Goal: Task Accomplishment & Management: Use online tool/utility

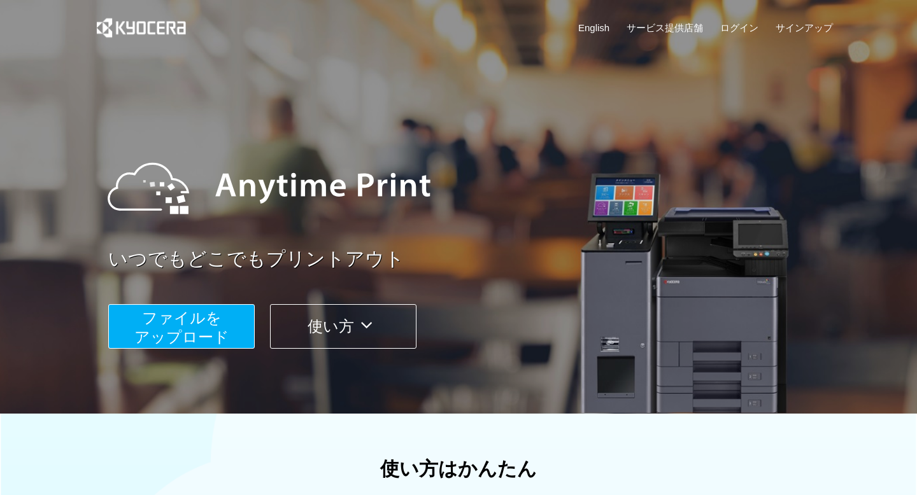
scroll to position [190, 0]
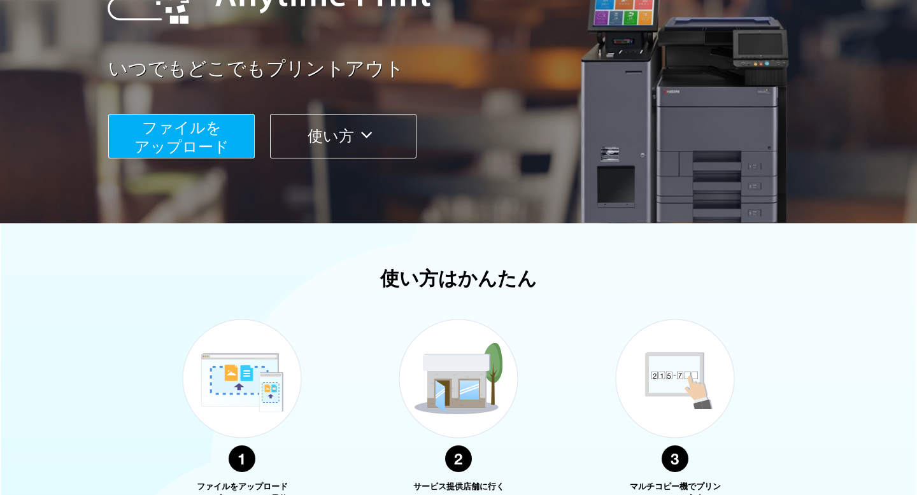
click at [199, 140] on span "ファイルを ​​アップロード" at bounding box center [181, 137] width 95 height 36
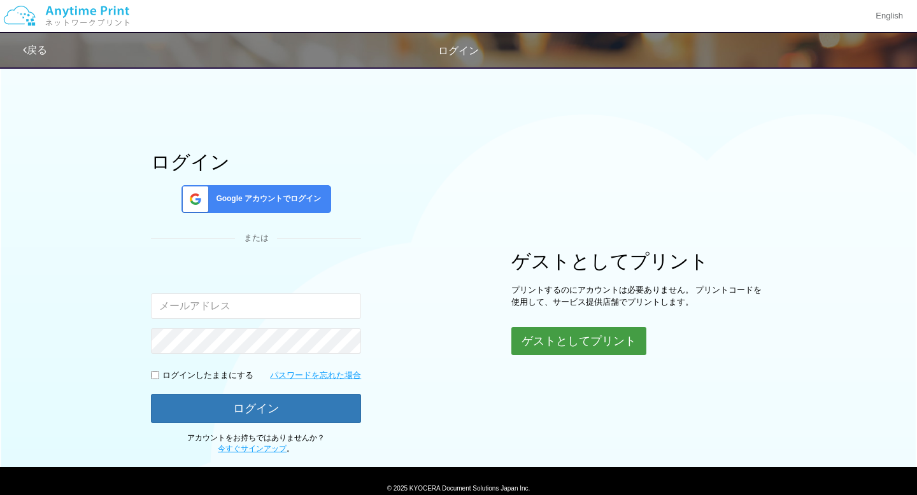
click at [584, 339] on button "ゲストとしてプリント" at bounding box center [578, 341] width 135 height 28
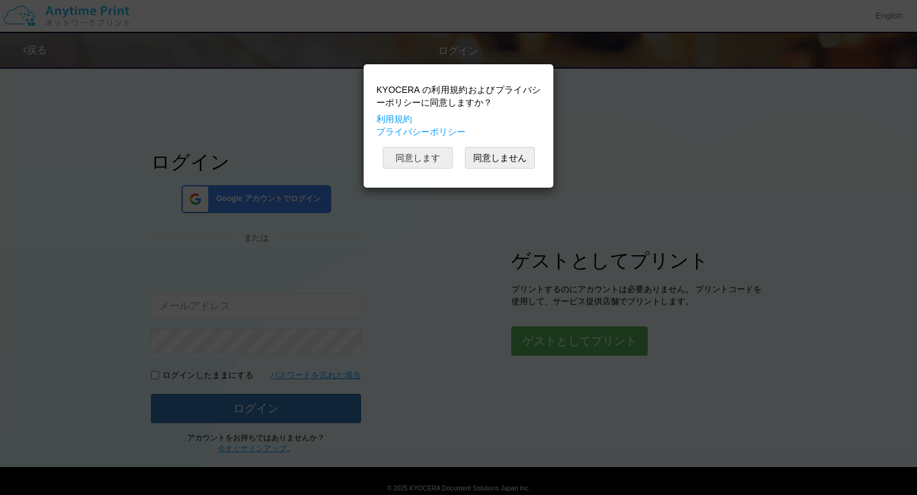
click at [428, 154] on button "同意します" at bounding box center [418, 158] width 70 height 22
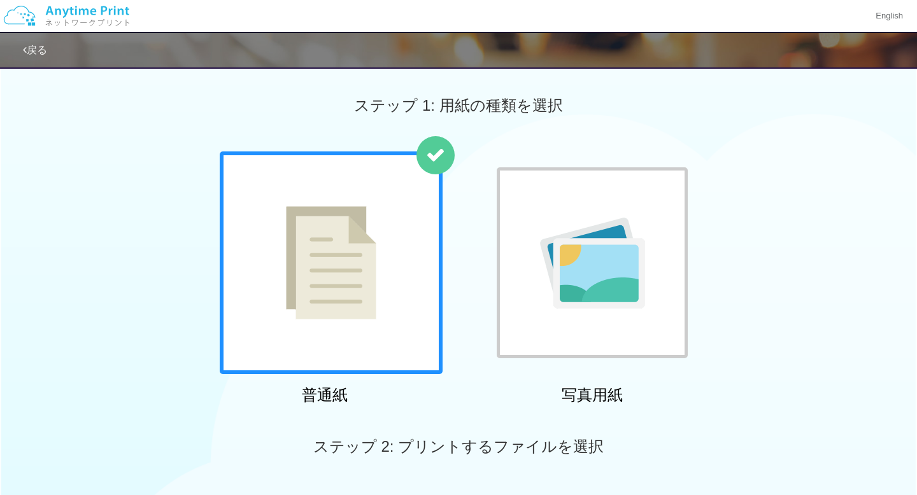
click at [430, 258] on div at bounding box center [331, 263] width 223 height 223
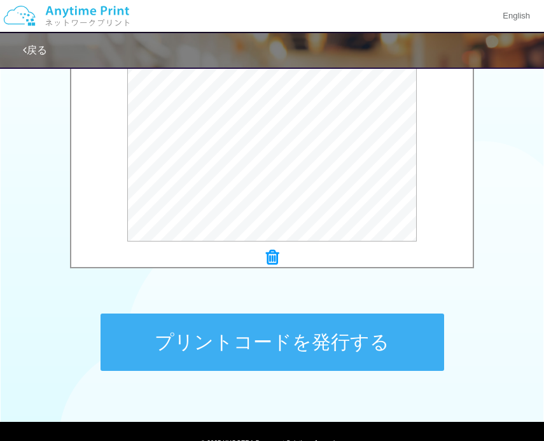
scroll to position [528, 0]
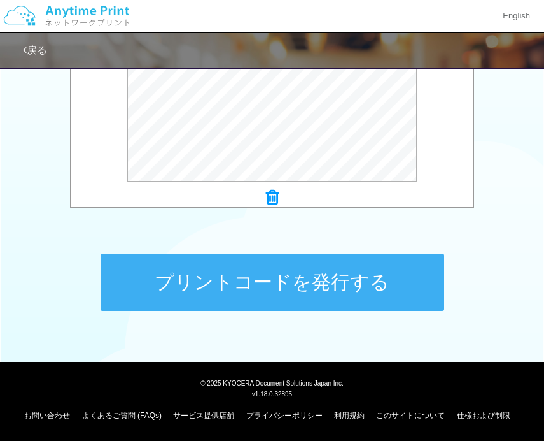
click at [208, 276] on button "プリントコードを発行する" at bounding box center [273, 281] width 344 height 57
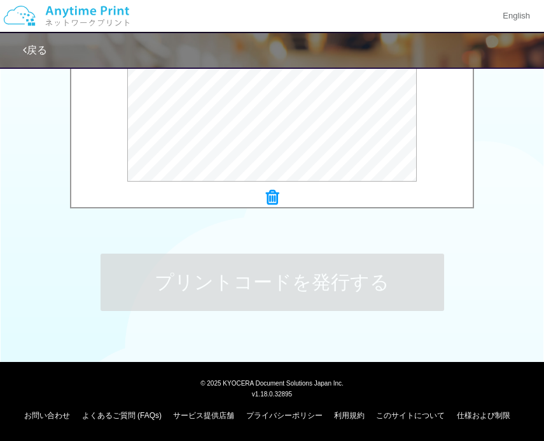
scroll to position [0, 0]
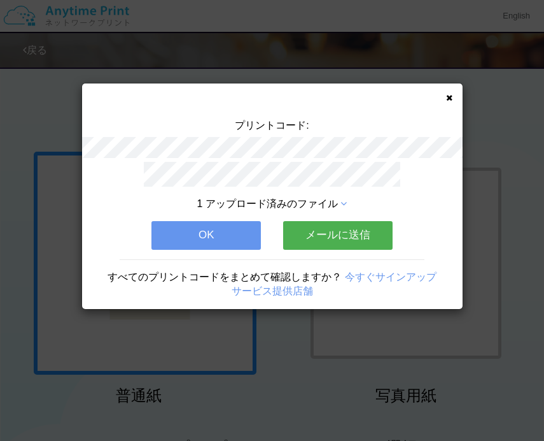
click at [228, 226] on button "OK" at bounding box center [207, 235] width 110 height 28
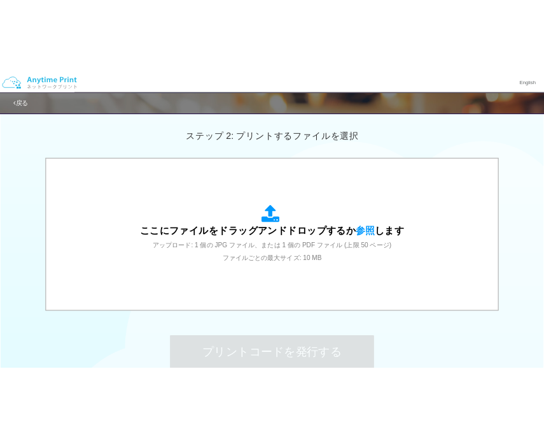
scroll to position [326, 0]
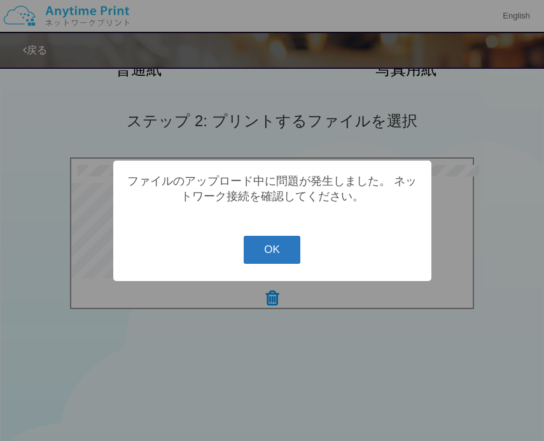
click at [273, 260] on button "OK" at bounding box center [272, 250] width 57 height 28
click at [261, 261] on button "OK" at bounding box center [272, 250] width 57 height 28
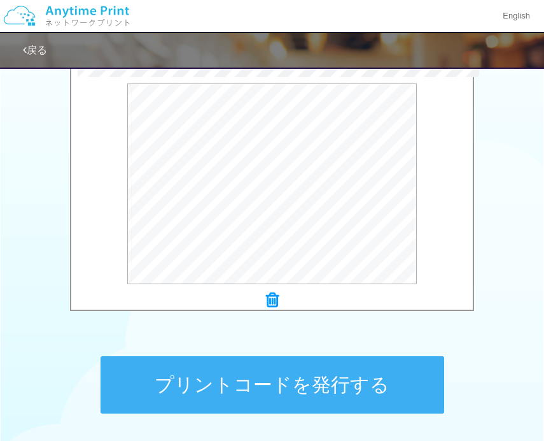
scroll to position [528, 0]
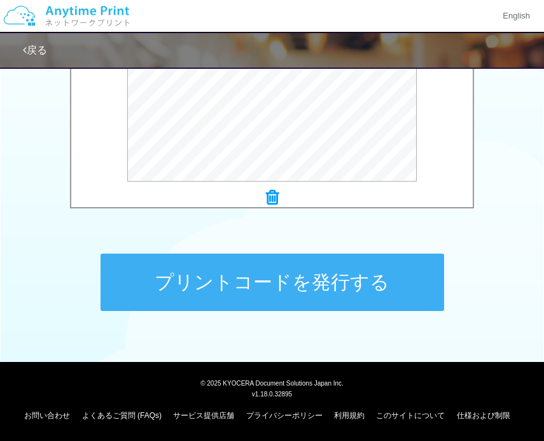
click at [287, 262] on button "プリントコードを発行する" at bounding box center [273, 281] width 344 height 57
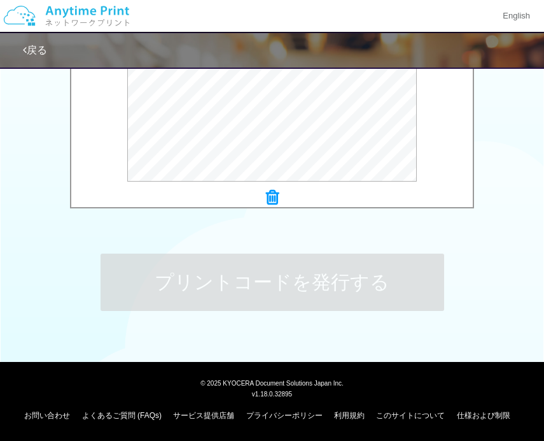
scroll to position [0, 0]
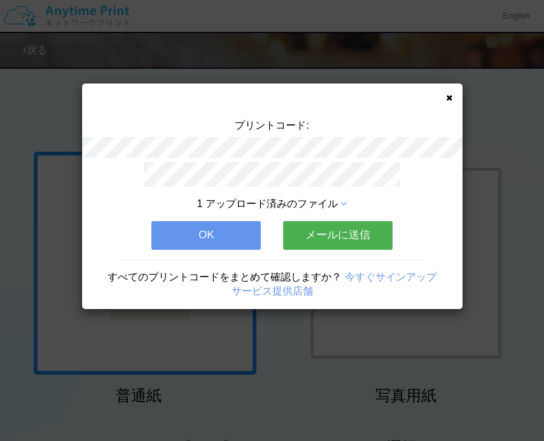
click at [252, 242] on button "OK" at bounding box center [207, 235] width 110 height 28
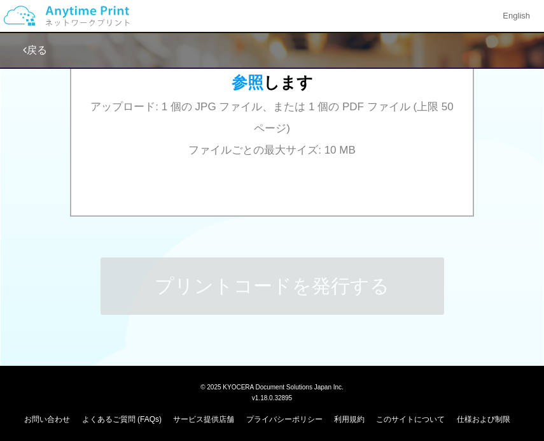
scroll to position [528, 0]
